Goal: Entertainment & Leisure: Consume media (video, audio)

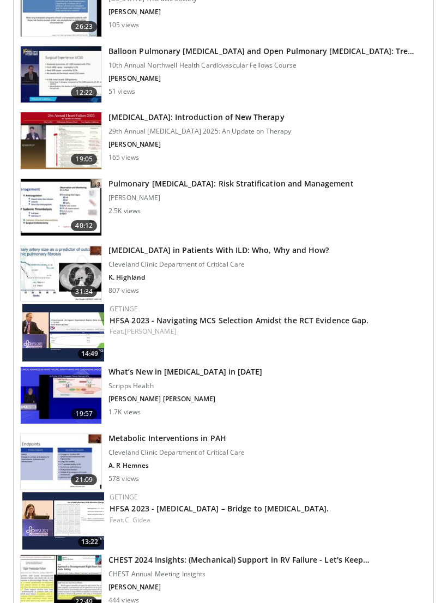
scroll to position [1194, 0]
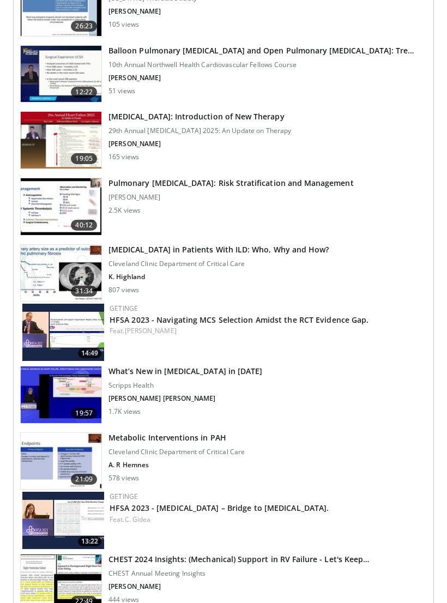
click at [261, 252] on h3 "[MEDICAL_DATA] in Patients With ILD: Who, Why and How?" at bounding box center [219, 249] width 220 height 11
click at [56, 256] on img at bounding box center [61, 273] width 81 height 57
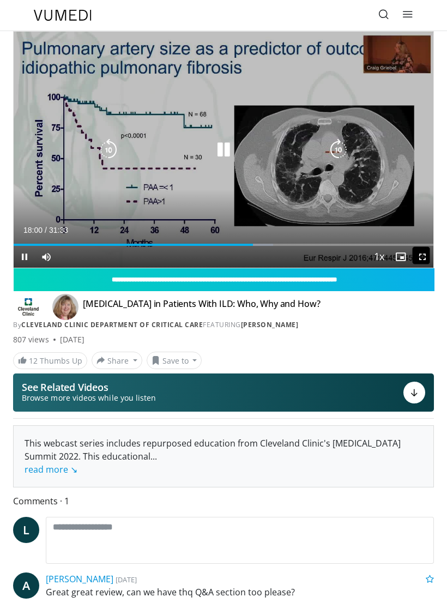
click at [148, 224] on div "10 seconds Tap to unmute" at bounding box center [224, 150] width 420 height 236
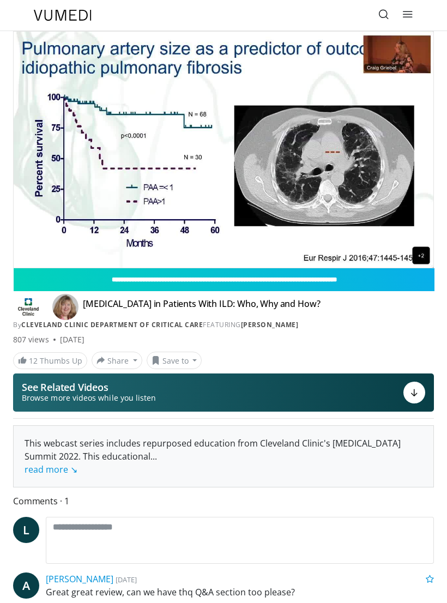
click at [276, 600] on div "[PERSON_NAME] [DATE] Great great review, can we have thq Q&A section too please…" at bounding box center [240, 596] width 388 height 46
